Goal: Task Accomplishment & Management: Manage account settings

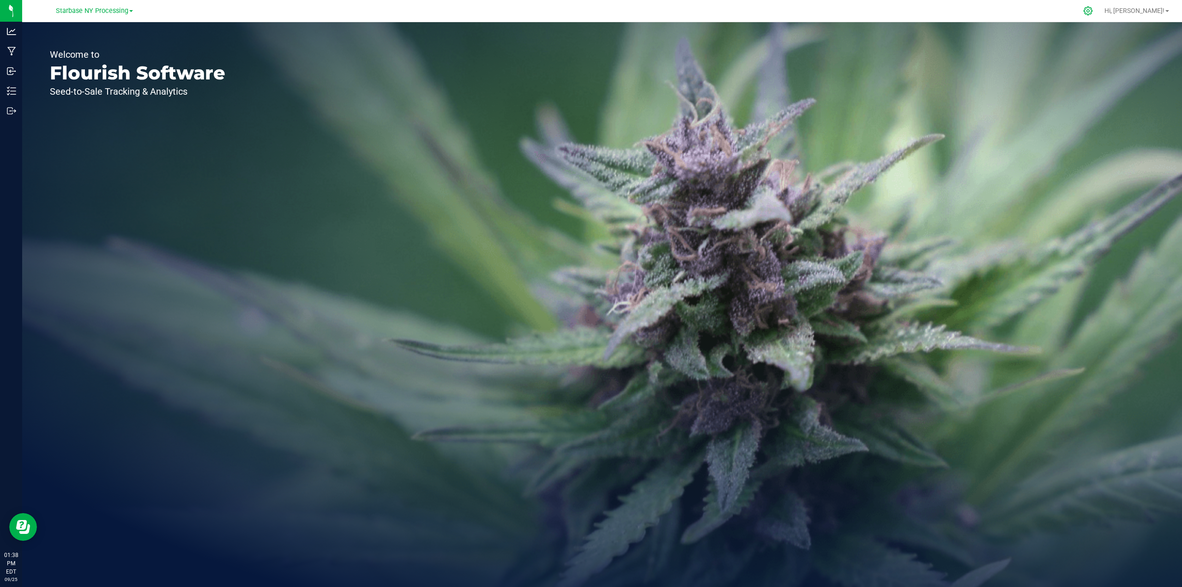
click at [1092, 11] on icon at bounding box center [1088, 11] width 10 height 10
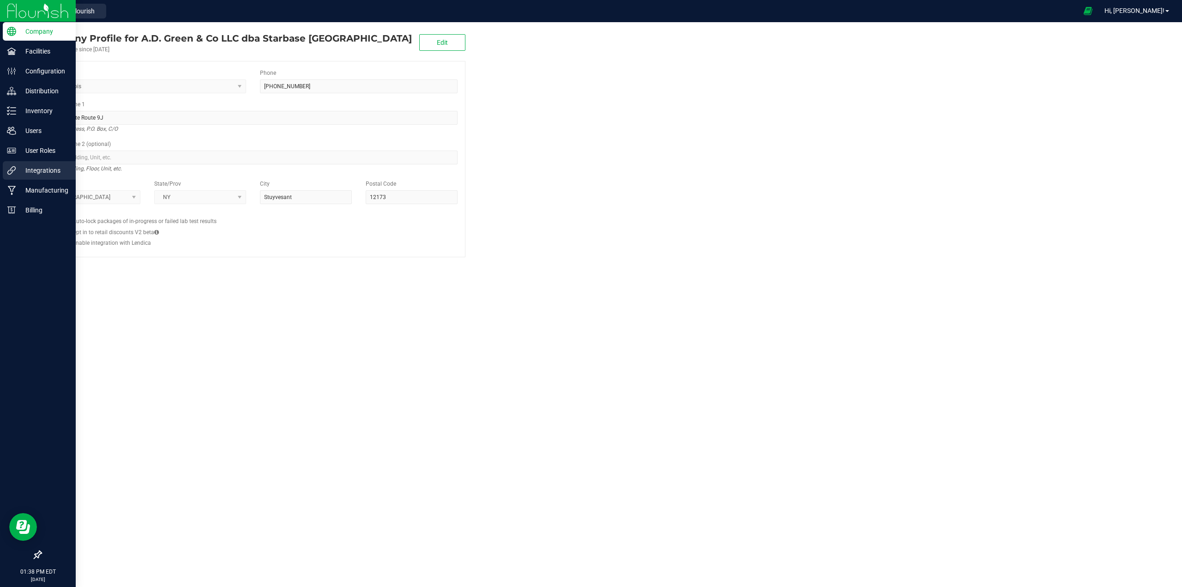
click at [41, 172] on p "Integrations" at bounding box center [43, 170] width 55 height 11
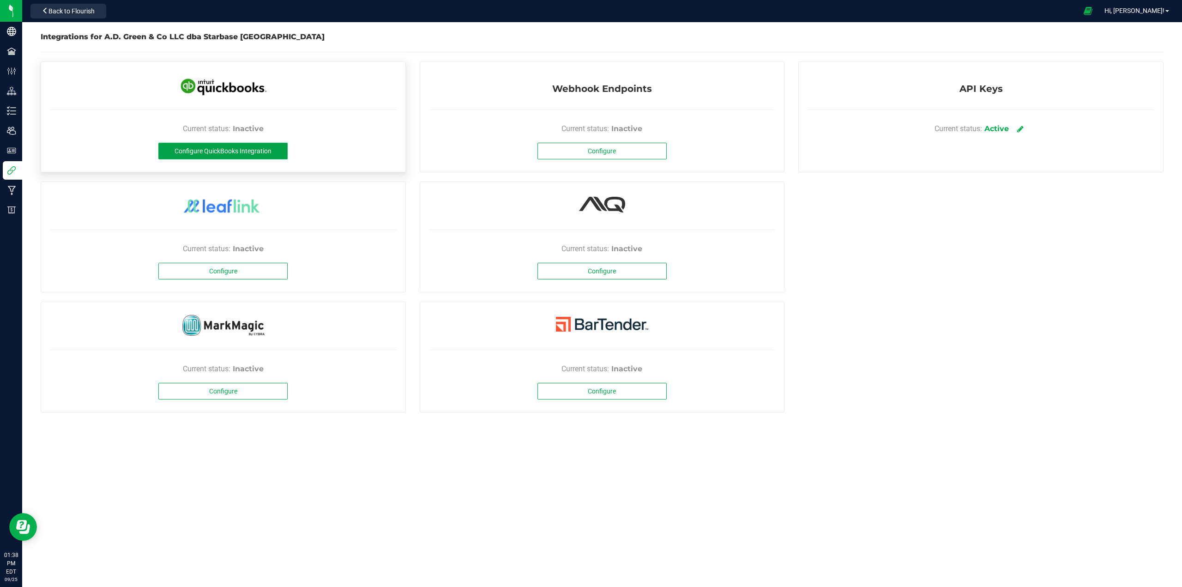
click at [240, 153] on span "Configure QuickBooks Integration" at bounding box center [222, 150] width 97 height 7
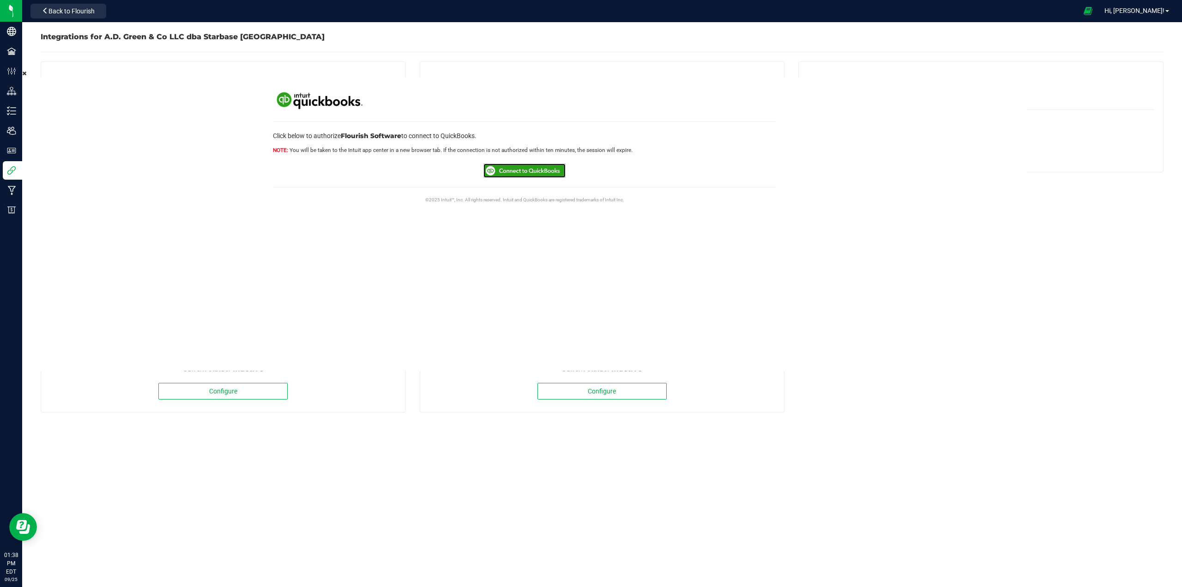
click at [535, 169] on img at bounding box center [524, 170] width 82 height 14
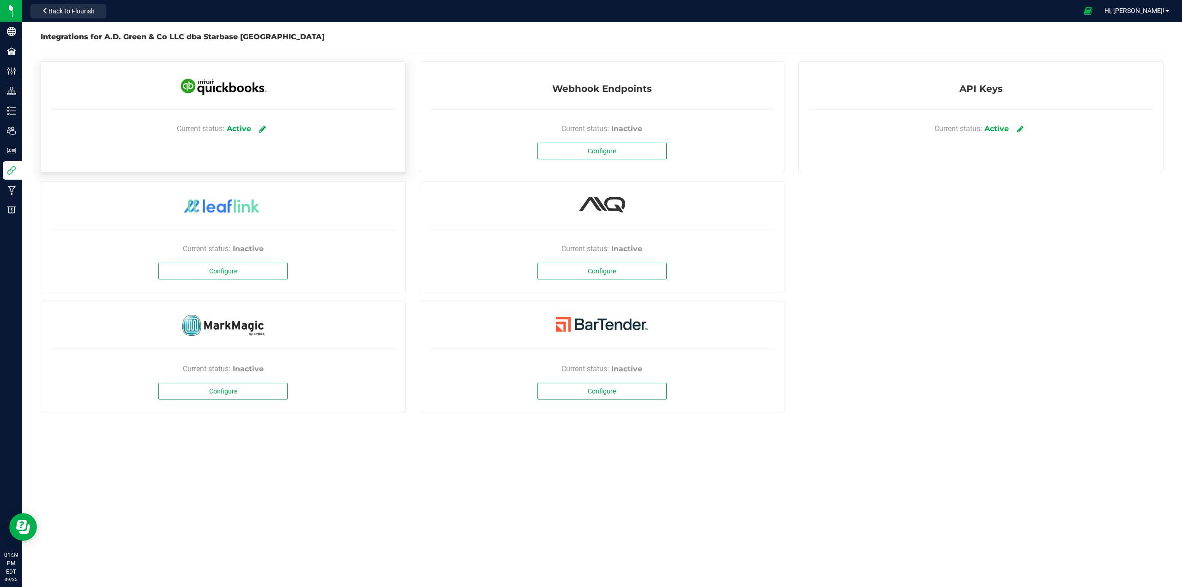
click at [264, 126] on icon at bounding box center [262, 129] width 7 height 8
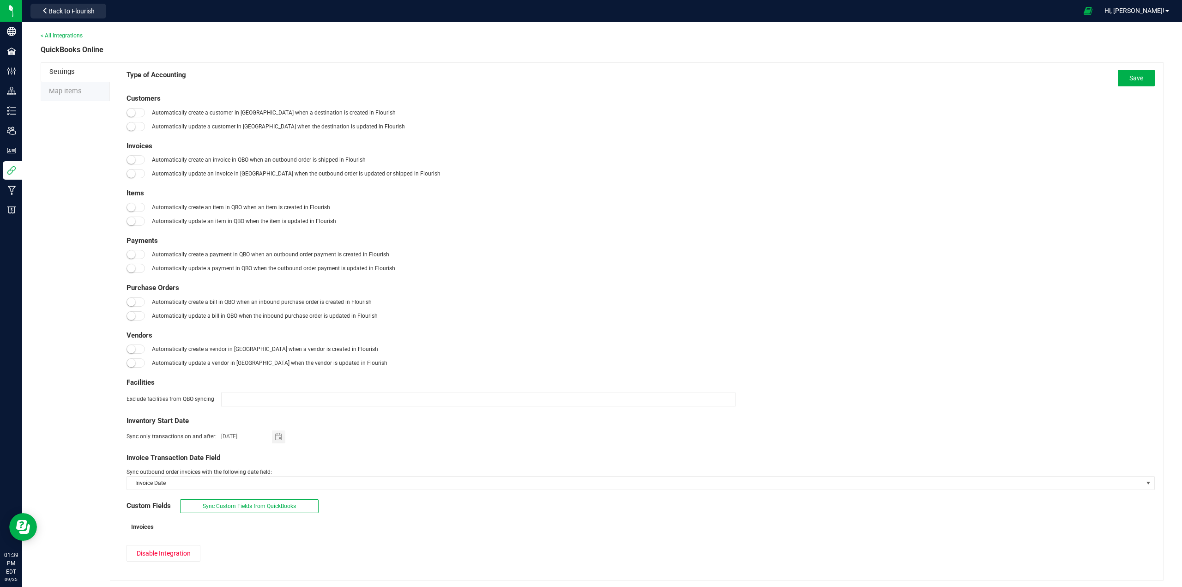
click at [139, 110] on span at bounding box center [135, 112] width 18 height 9
click at [136, 127] on span at bounding box center [135, 126] width 18 height 9
click at [134, 156] on span at bounding box center [135, 159] width 18 height 9
click at [131, 173] on small at bounding box center [131, 173] width 8 height 8
click at [133, 206] on small at bounding box center [131, 207] width 8 height 8
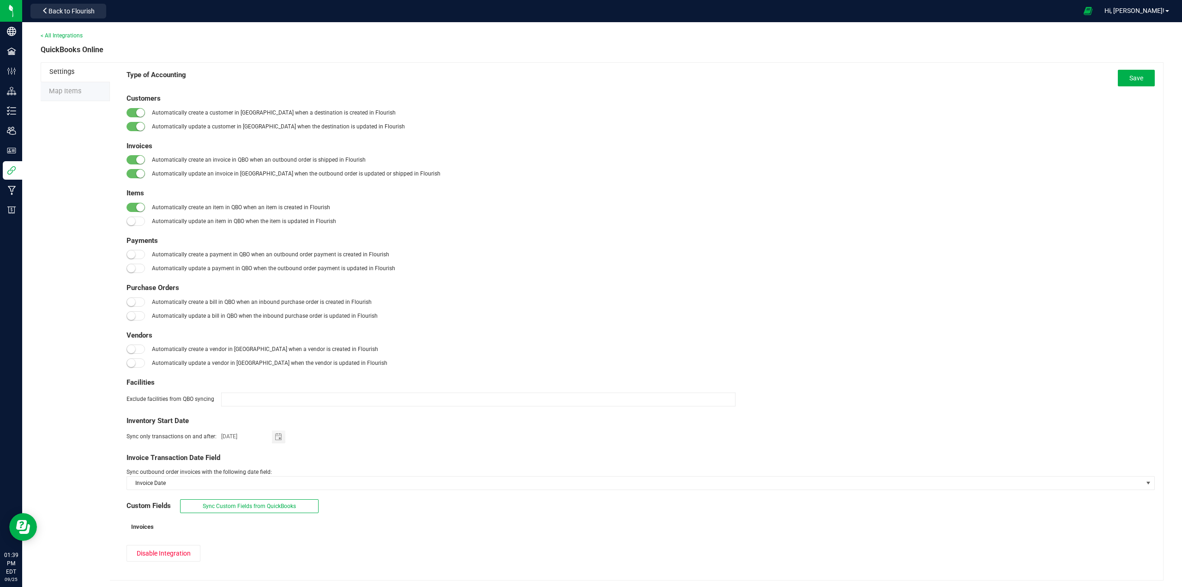
click at [133, 223] on small at bounding box center [131, 221] width 8 height 8
click at [137, 259] on div "Payments Automatically create a payment in QBO when an outbound order payment i…" at bounding box center [640, 254] width 1028 height 38
click at [137, 256] on span at bounding box center [135, 254] width 18 height 9
click at [136, 270] on span at bounding box center [135, 268] width 18 height 9
click at [134, 304] on small at bounding box center [131, 302] width 8 height 8
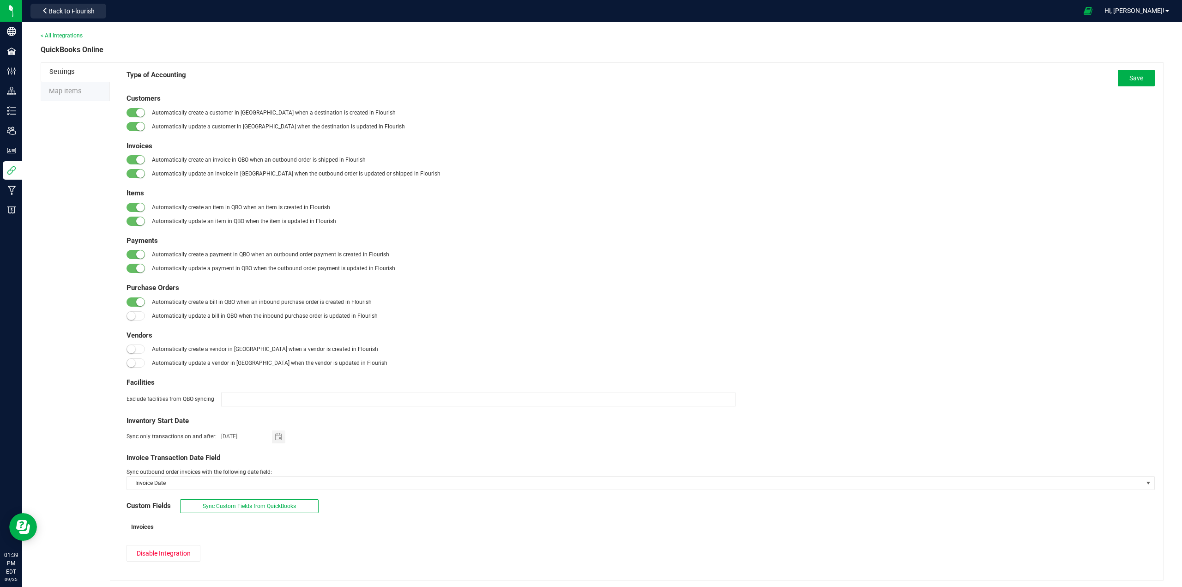
click at [136, 316] on span at bounding box center [135, 315] width 18 height 9
click at [137, 349] on span at bounding box center [135, 348] width 18 height 9
click at [135, 364] on span at bounding box center [135, 362] width 18 height 9
click at [279, 436] on span "Toggle calendar" at bounding box center [278, 433] width 7 height 7
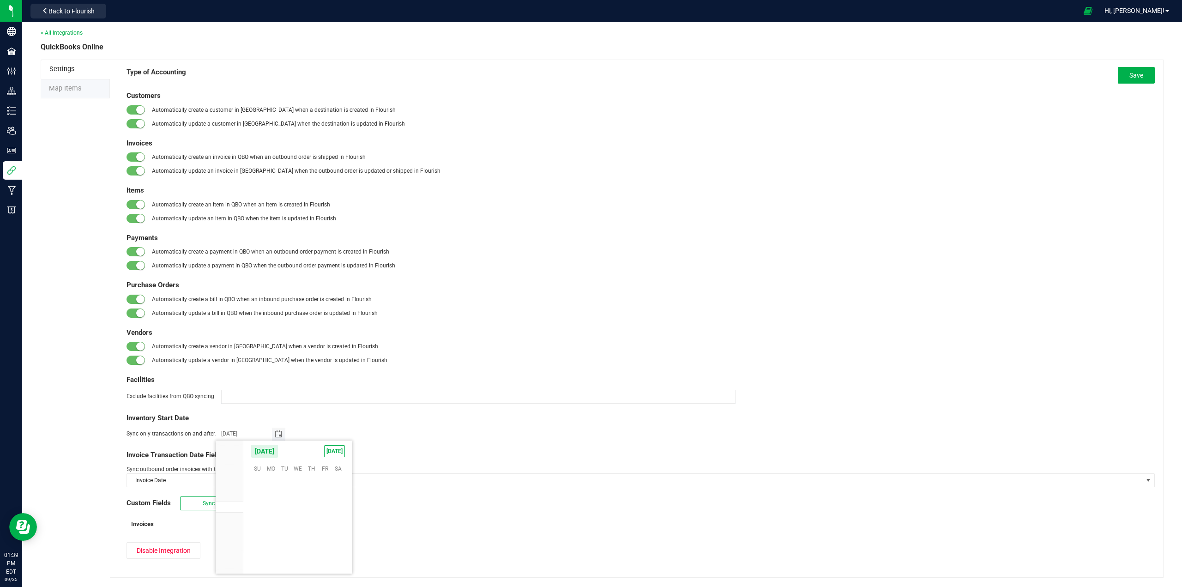
scroll to position [141740, 0]
click at [337, 451] on span "[DATE]" at bounding box center [334, 451] width 21 height 12
type input "[DATE]"
click at [174, 482] on span "Invoice Date" at bounding box center [634, 480] width 1015 height 13
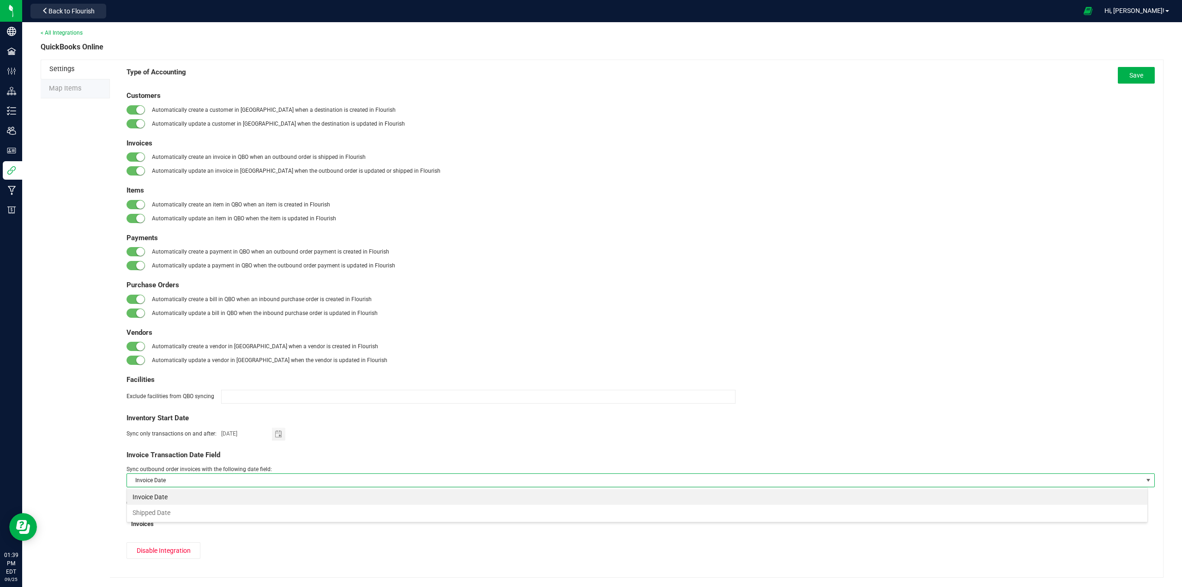
scroll to position [14, 1021]
click at [158, 516] on li "Shipped Date" at bounding box center [637, 512] width 1020 height 16
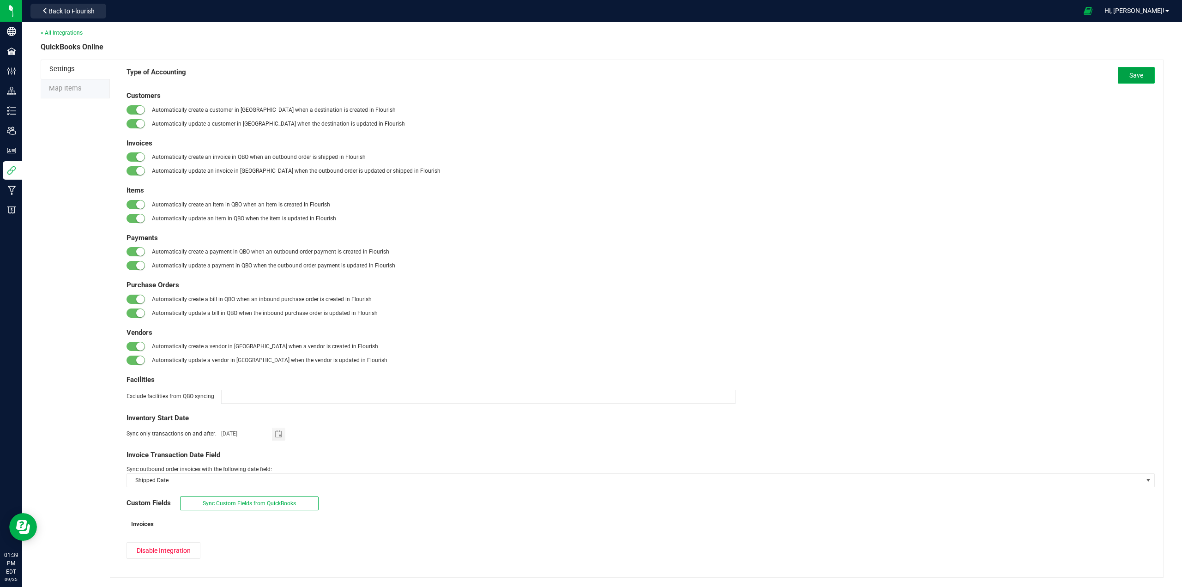
click at [1121, 70] on button "Save" at bounding box center [1135, 75] width 37 height 17
click at [64, 88] on span "Map Items" at bounding box center [65, 88] width 32 height 8
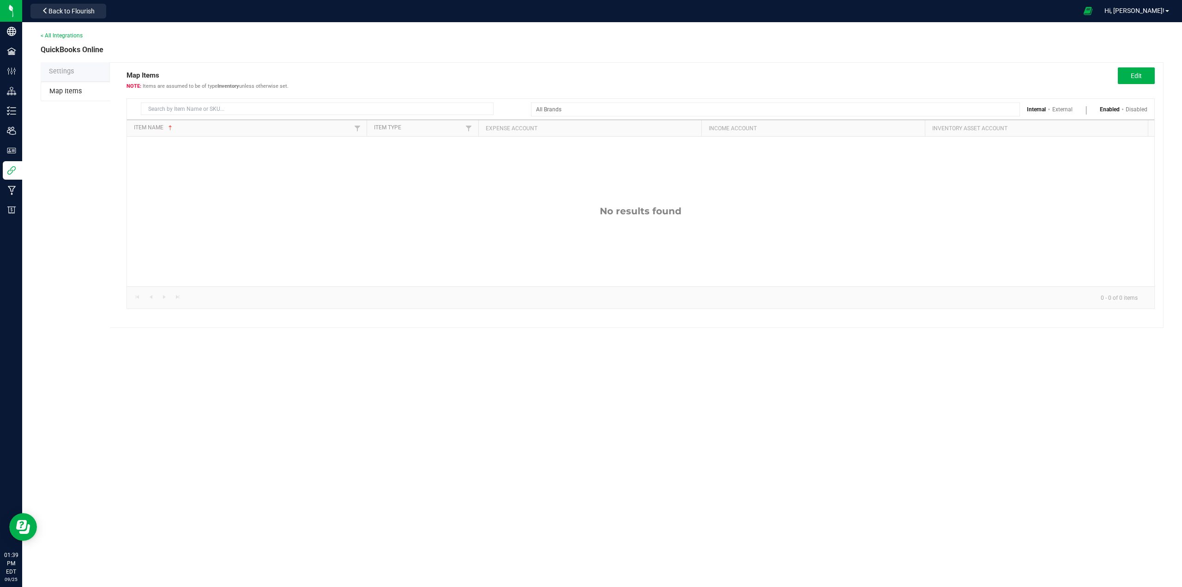
click at [426, 191] on td "No results found" at bounding box center [640, 212] width 1027 height 150
